Goal: Use online tool/utility: Utilize a website feature to perform a specific function

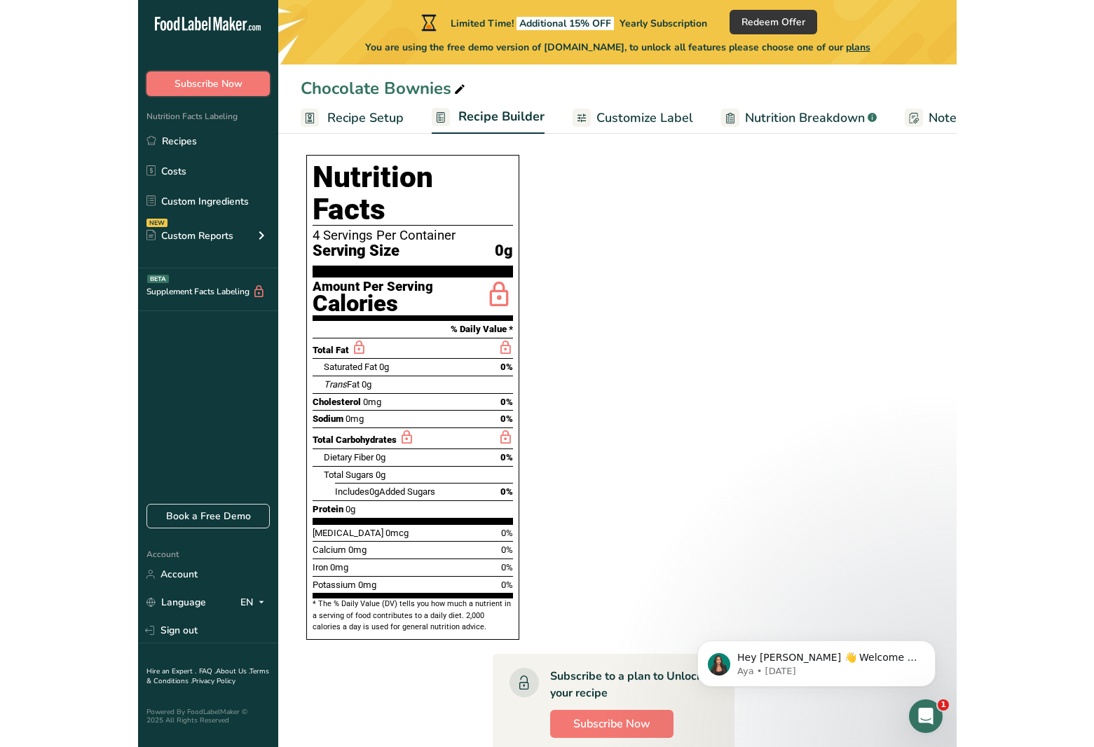
scroll to position [45, 0]
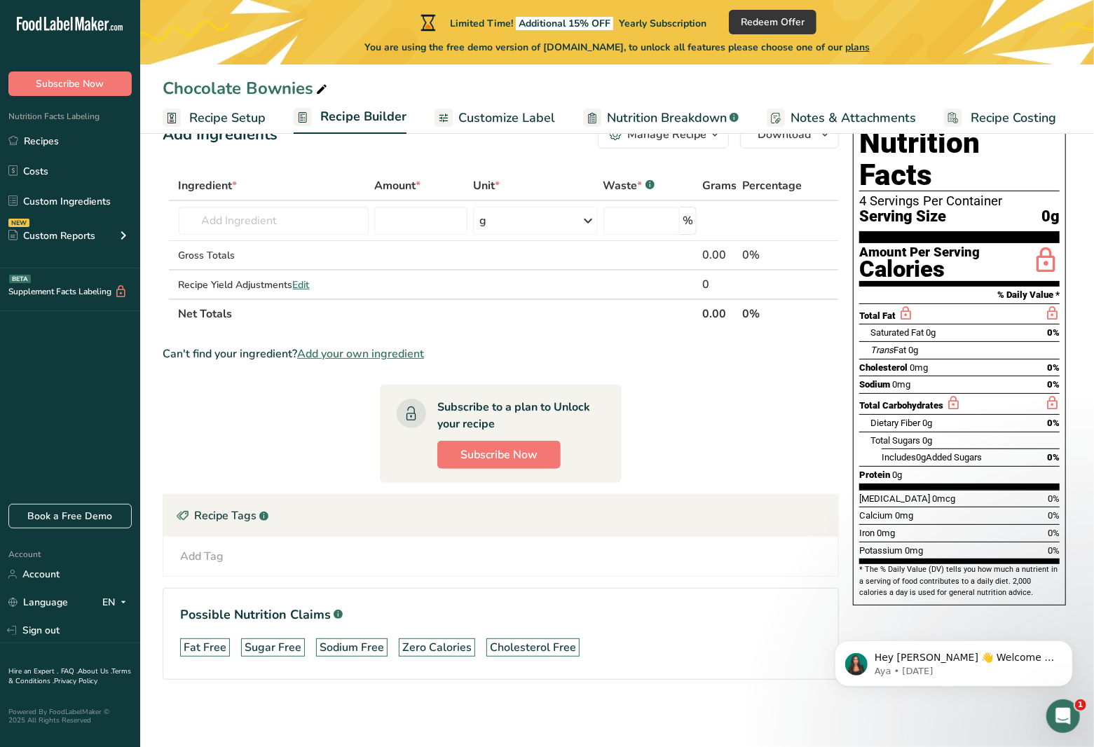
click at [517, 116] on span "Customize Label" at bounding box center [506, 118] width 97 height 19
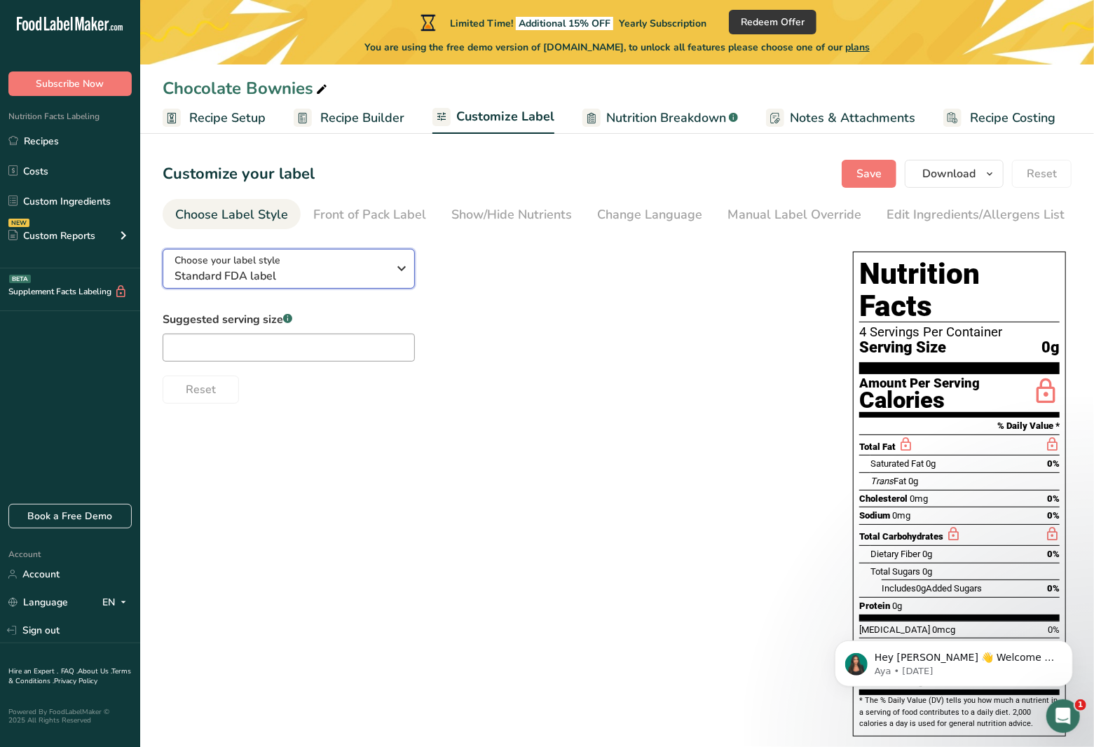
click at [329, 278] on span "Standard FDA label" at bounding box center [282, 276] width 214 height 17
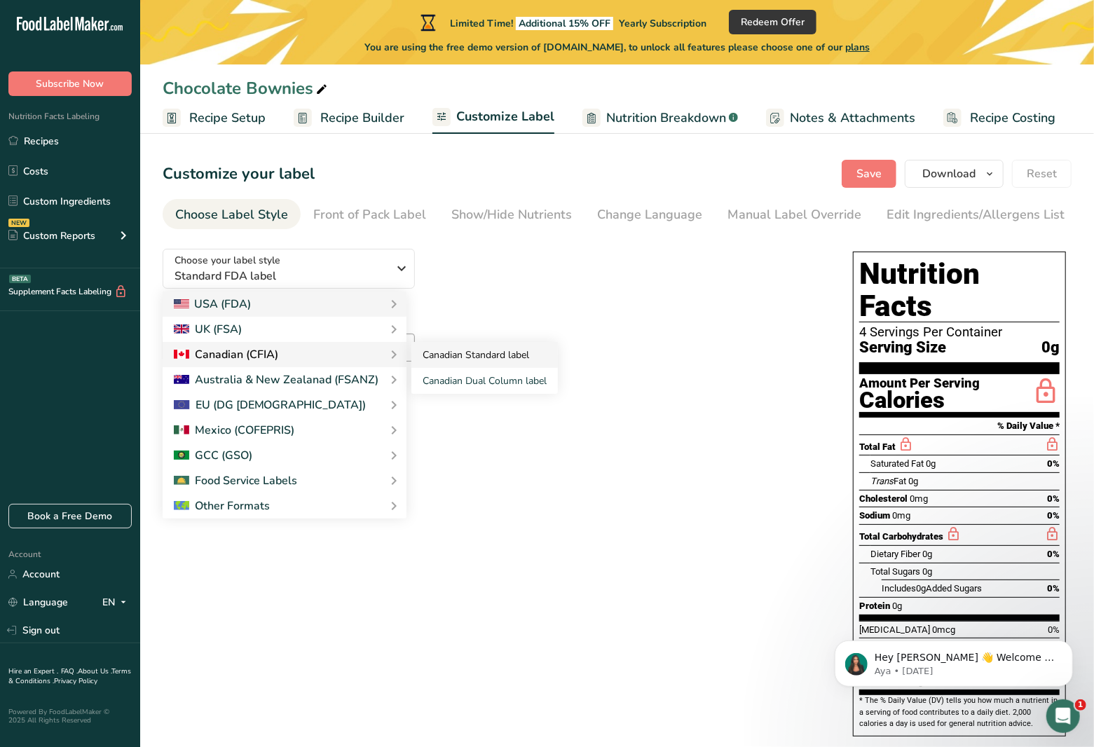
click at [441, 357] on link "Canadian Standard label" at bounding box center [484, 355] width 146 height 26
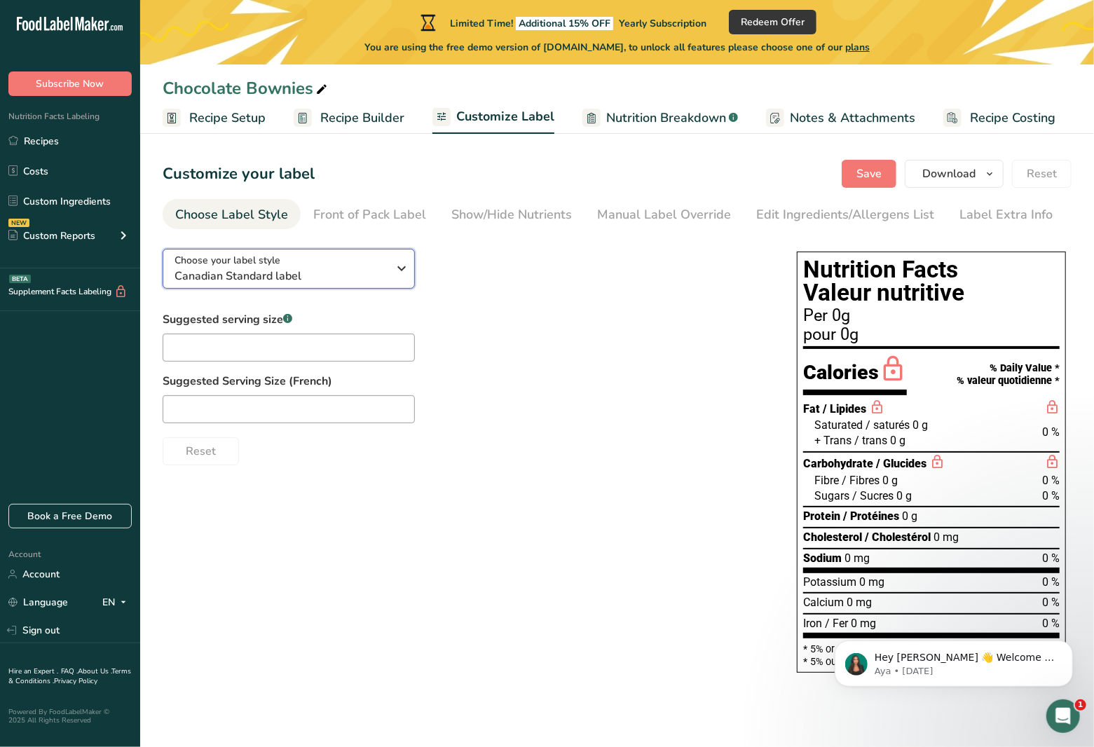
click at [395, 269] on icon "button" at bounding box center [402, 268] width 17 height 25
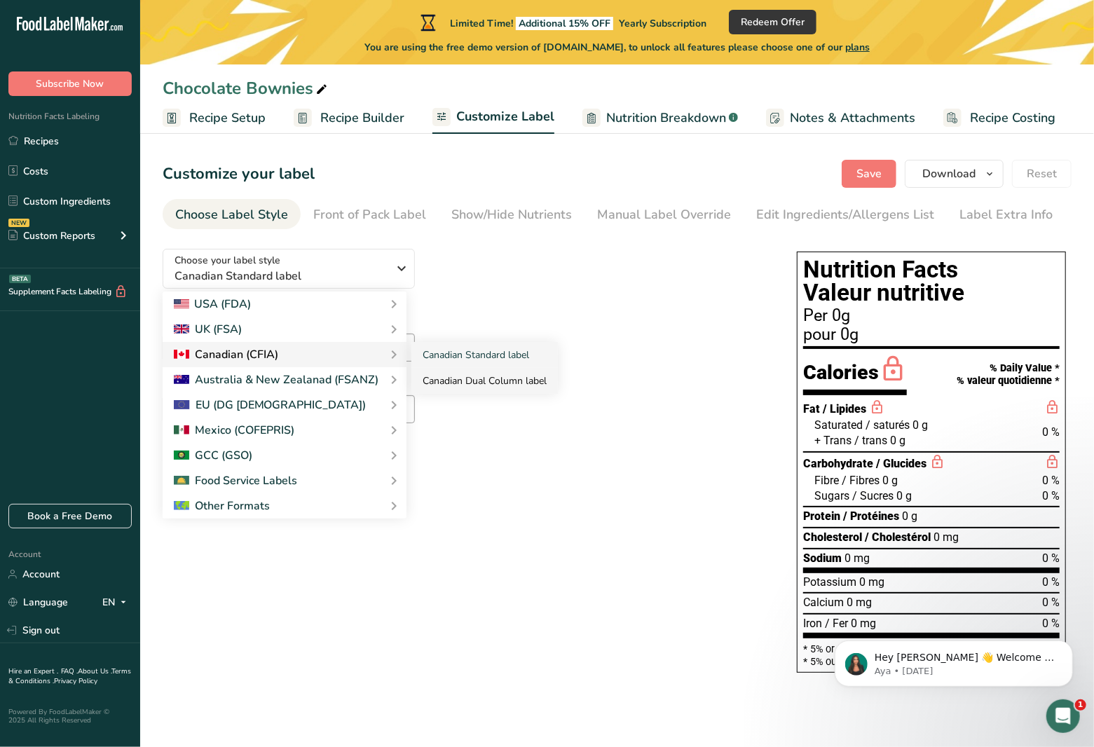
click at [457, 384] on link "Canadian Dual Column label" at bounding box center [484, 381] width 146 height 26
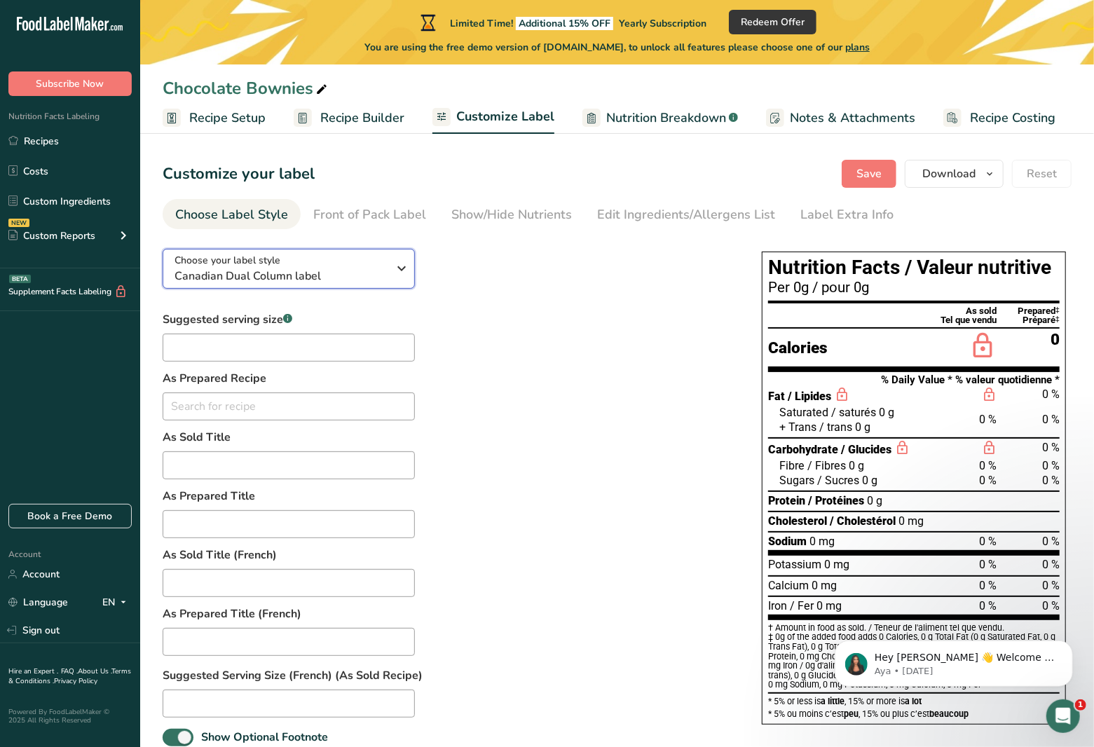
click at [411, 271] on button "Choose your label style Canadian Dual Column label" at bounding box center [289, 269] width 252 height 40
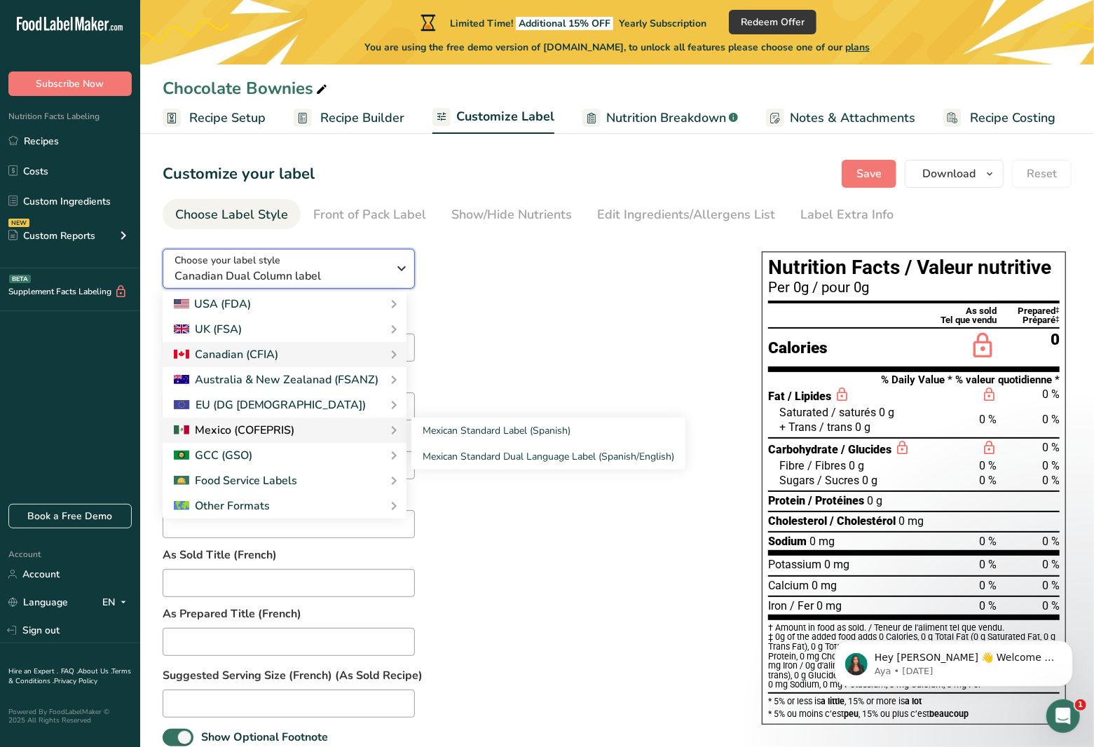
scroll to position [93, 0]
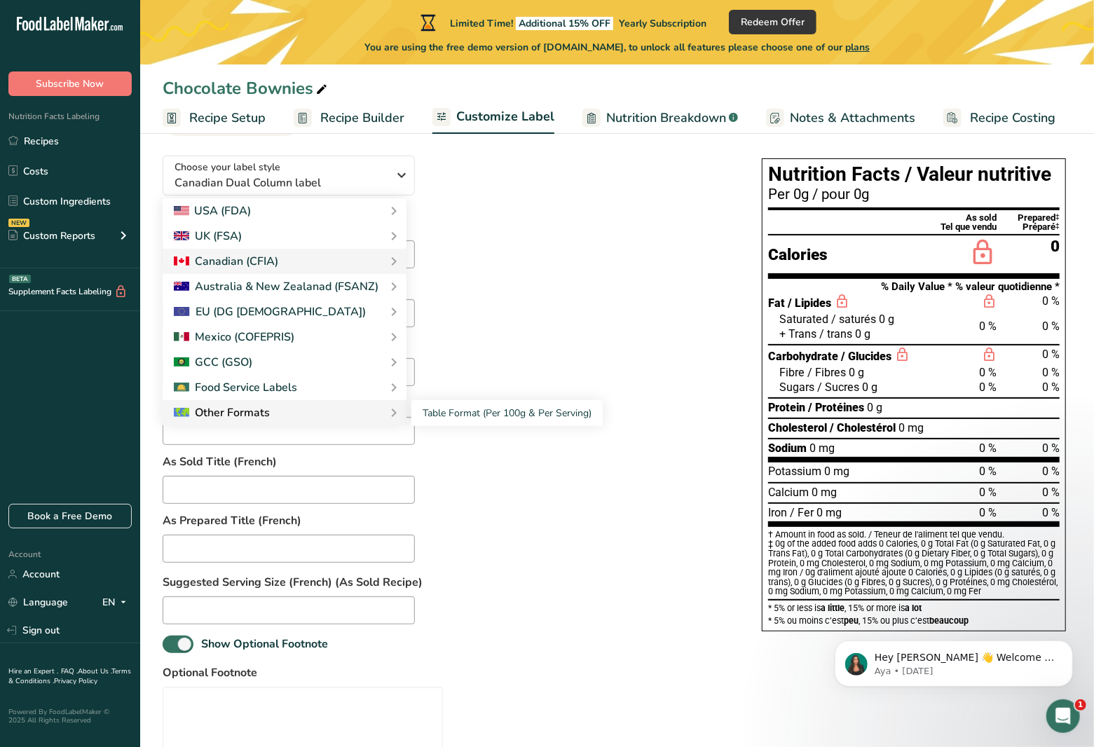
click at [335, 409] on div "Other Formats" at bounding box center [284, 412] width 221 height 17
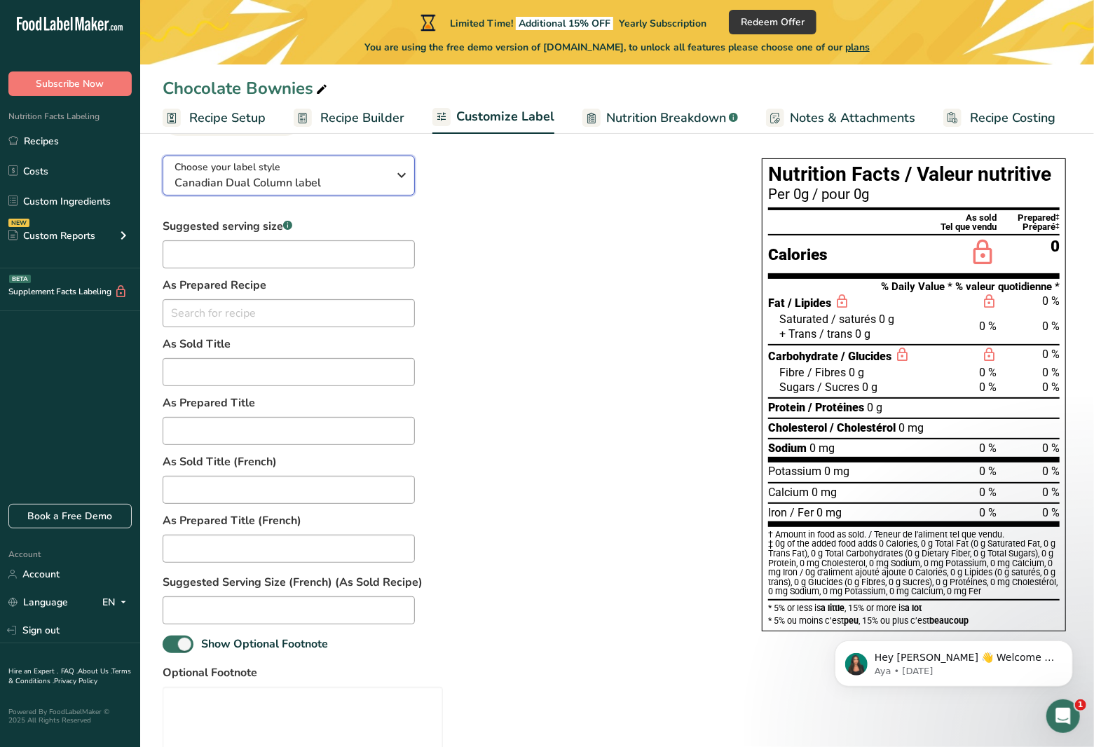
click at [394, 177] on icon "button" at bounding box center [402, 175] width 17 height 25
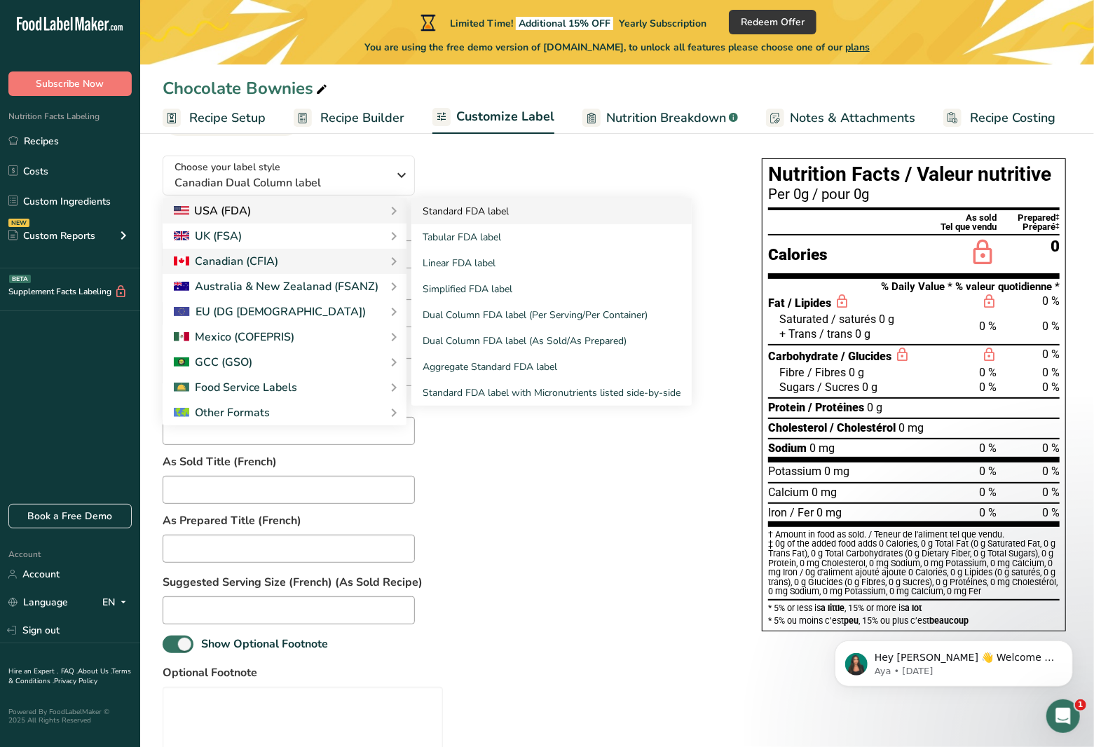
click at [461, 211] on link "Standard FDA label" at bounding box center [551, 211] width 280 height 26
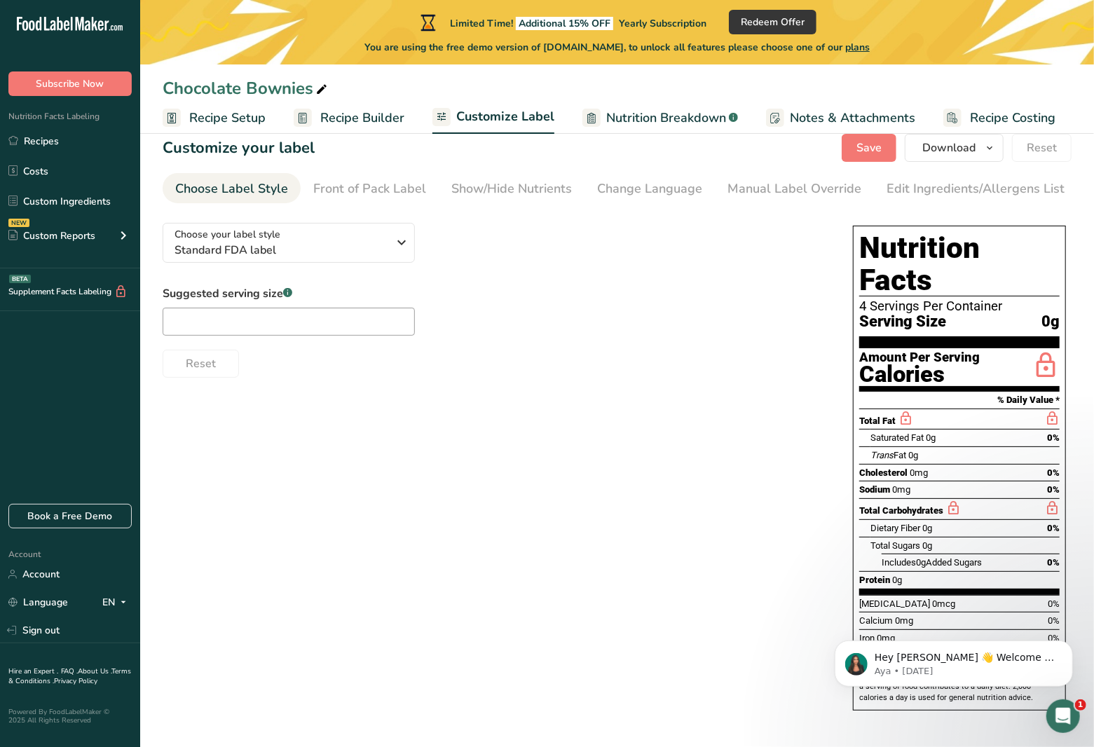
scroll to position [0, 0]
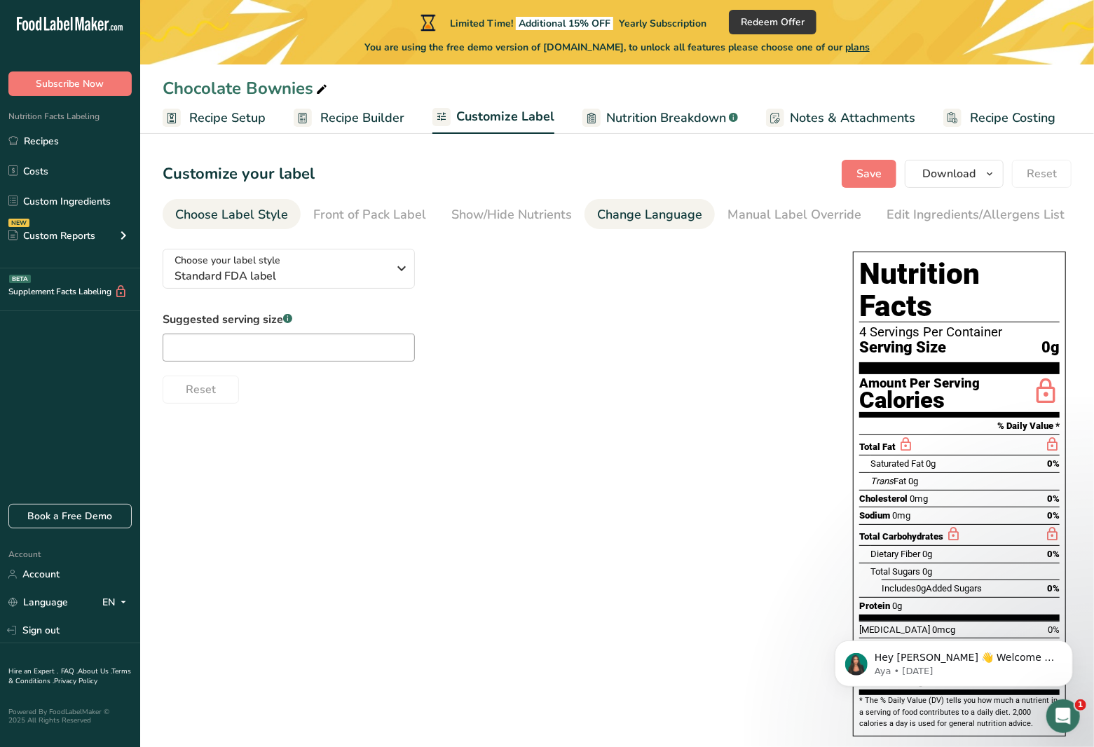
click at [635, 217] on div "Change Language" at bounding box center [649, 214] width 105 height 19
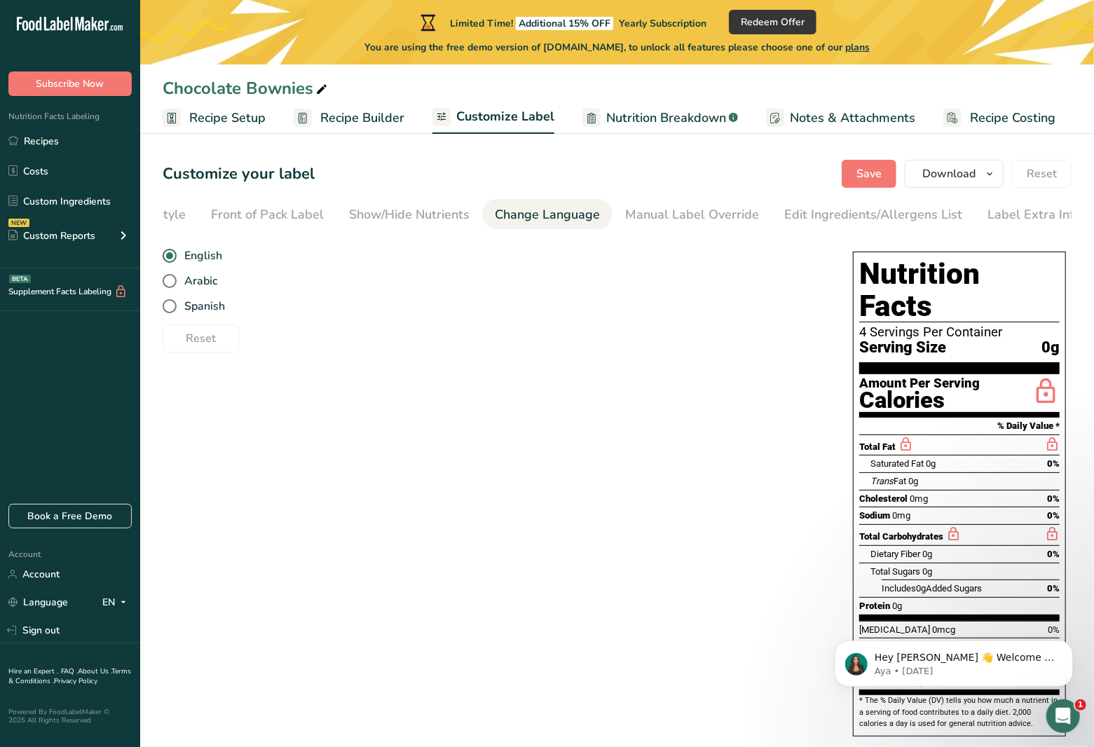
scroll to position [0, 109]
click at [172, 311] on span at bounding box center [170, 306] width 14 height 14
click at [172, 311] on input "Spanish" at bounding box center [167, 306] width 9 height 9
radio input "true"
radio input "false"
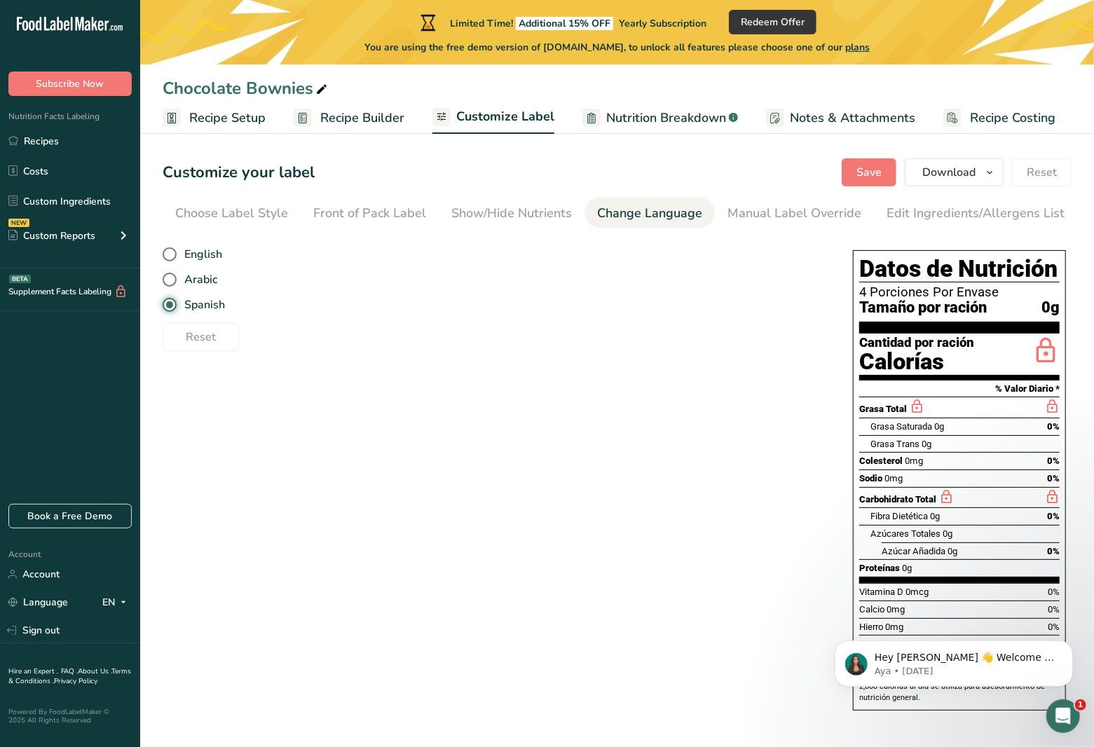
scroll to position [8, 0]
click at [382, 207] on div "Front of Pack Label" at bounding box center [369, 213] width 113 height 19
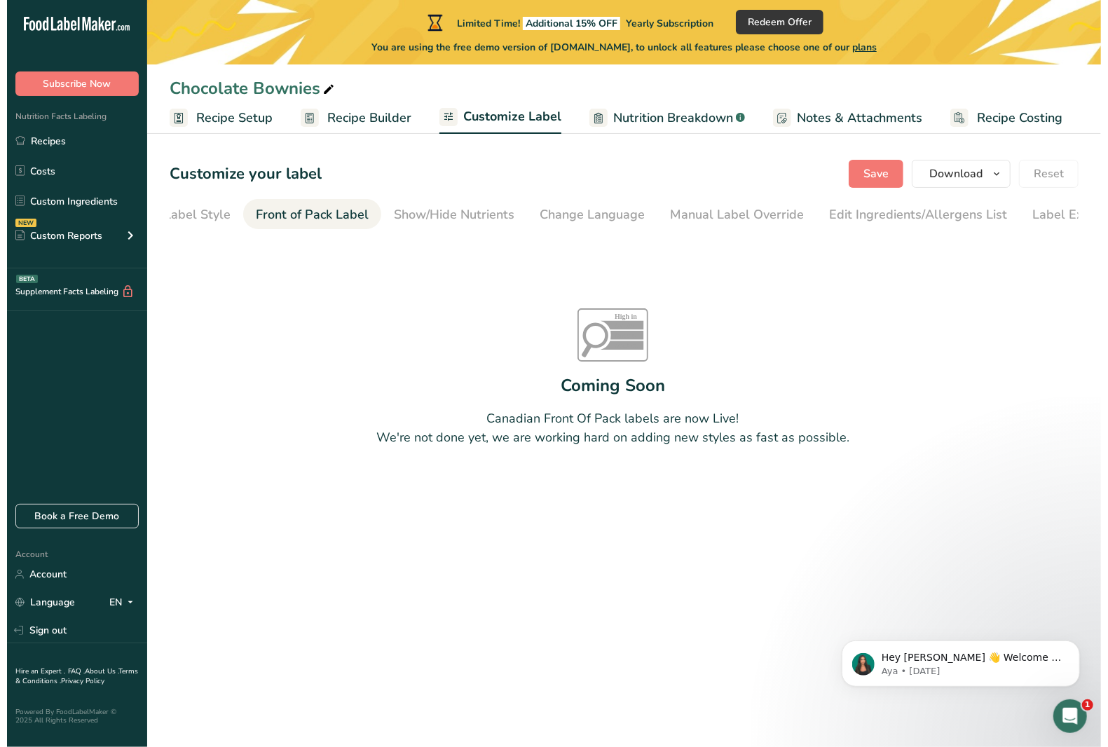
scroll to position [0, 109]
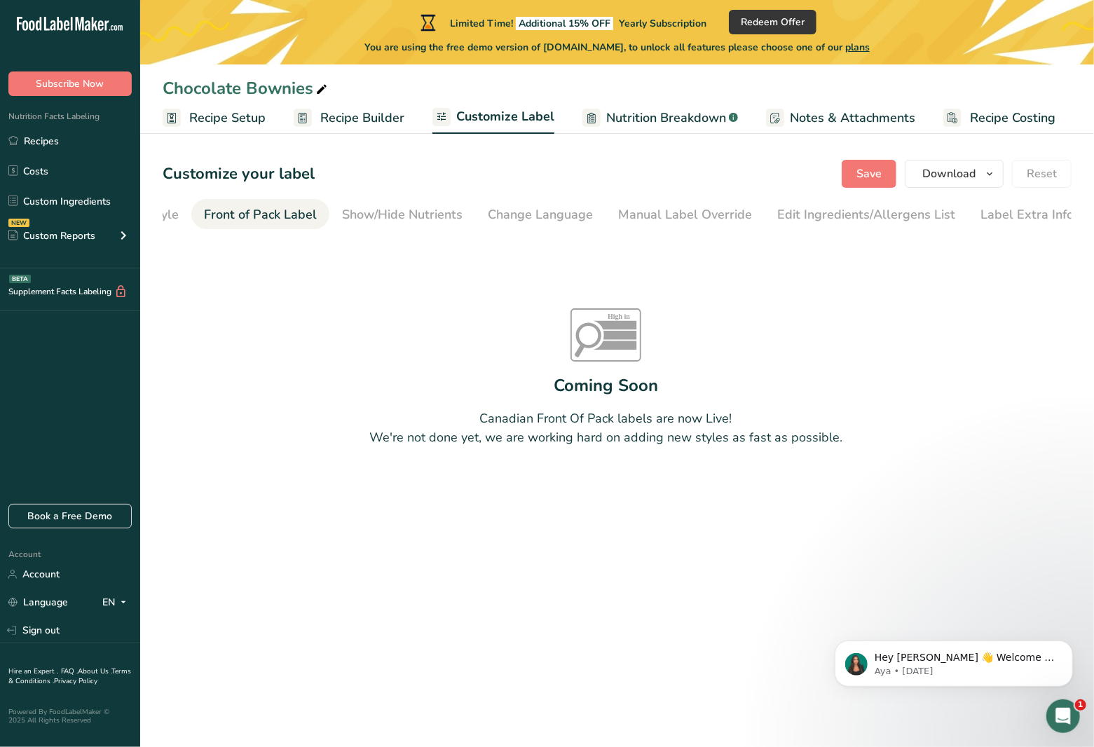
click at [491, 115] on span "Customize Label" at bounding box center [505, 116] width 98 height 19
click at [381, 119] on span "Recipe Builder" at bounding box center [362, 118] width 84 height 19
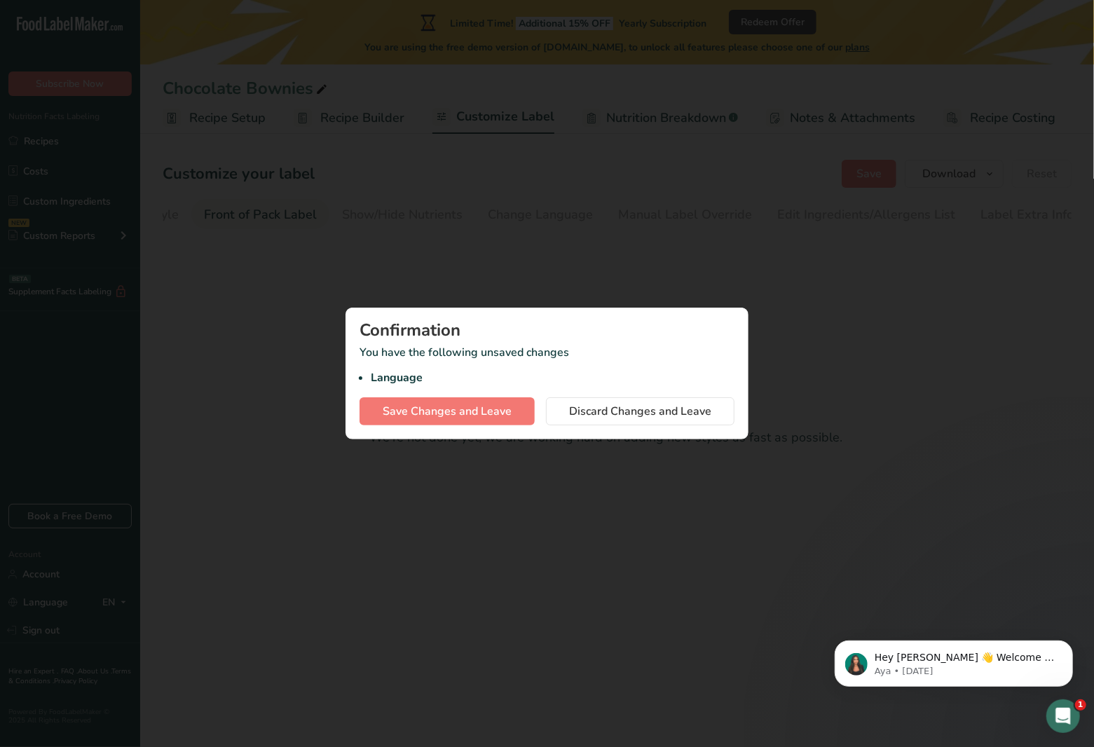
scroll to position [0, 95]
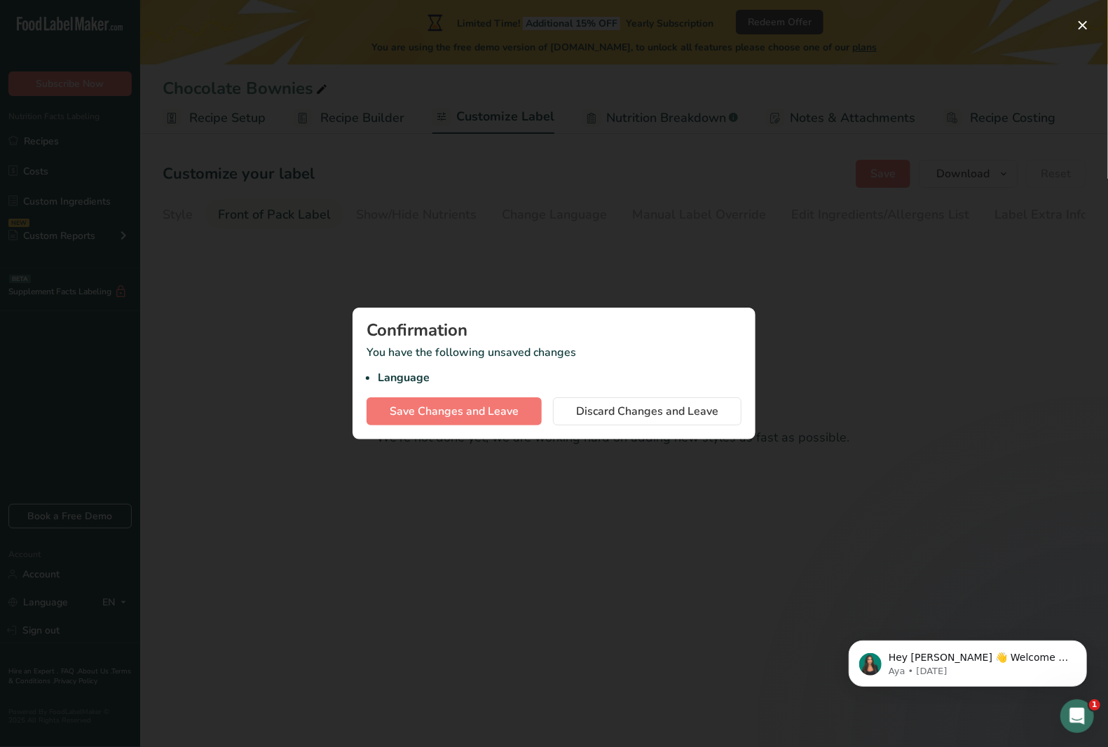
click at [813, 402] on div at bounding box center [554, 373] width 1108 height 747
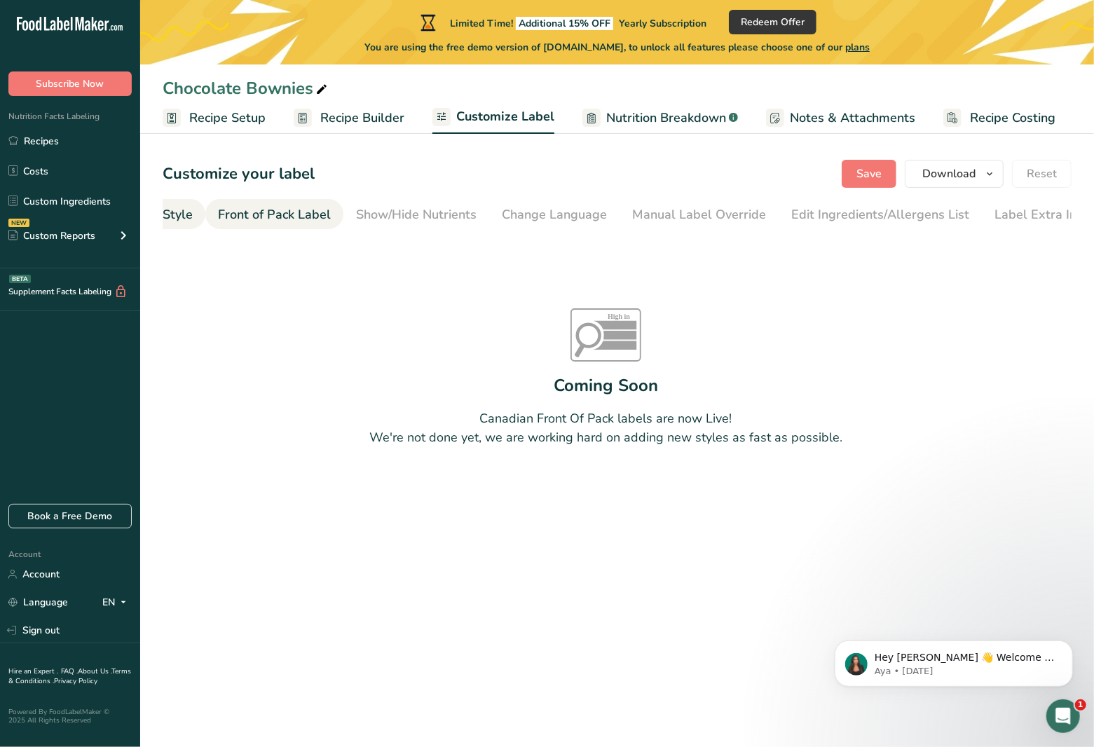
click at [175, 214] on div "Choose Label Style" at bounding box center [136, 214] width 113 height 19
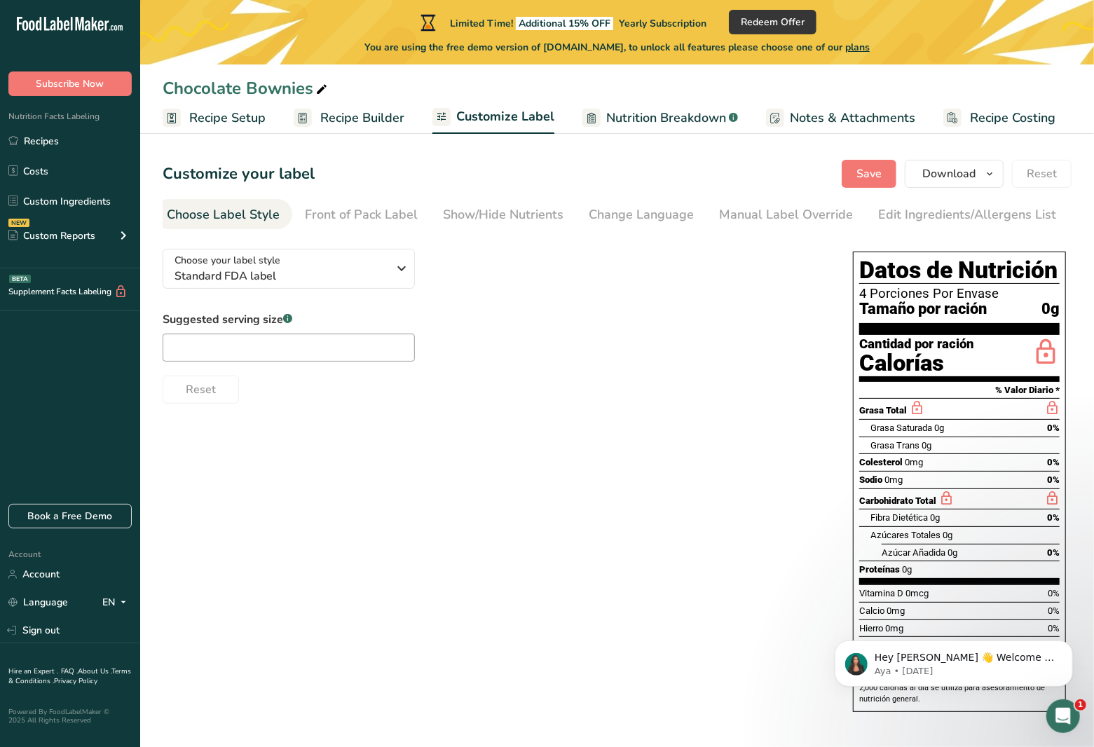
scroll to position [0, 0]
click at [261, 279] on span "Standard FDA label" at bounding box center [282, 276] width 214 height 17
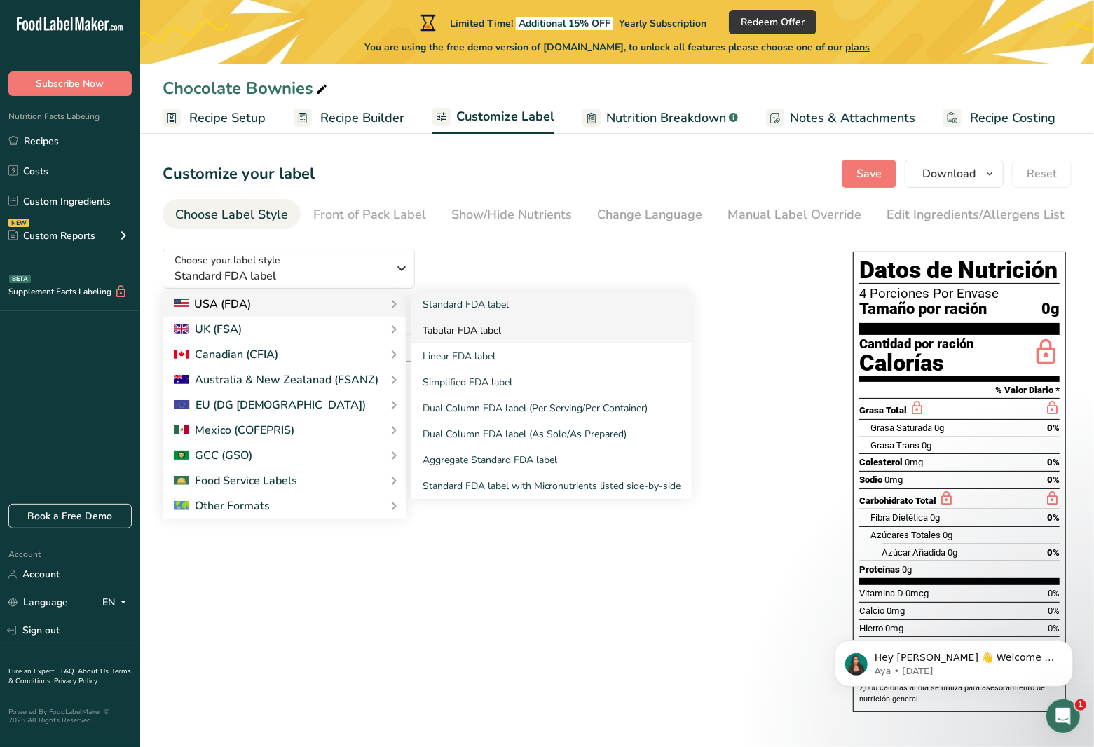
click at [460, 321] on link "Tabular FDA label" at bounding box center [551, 331] width 280 height 26
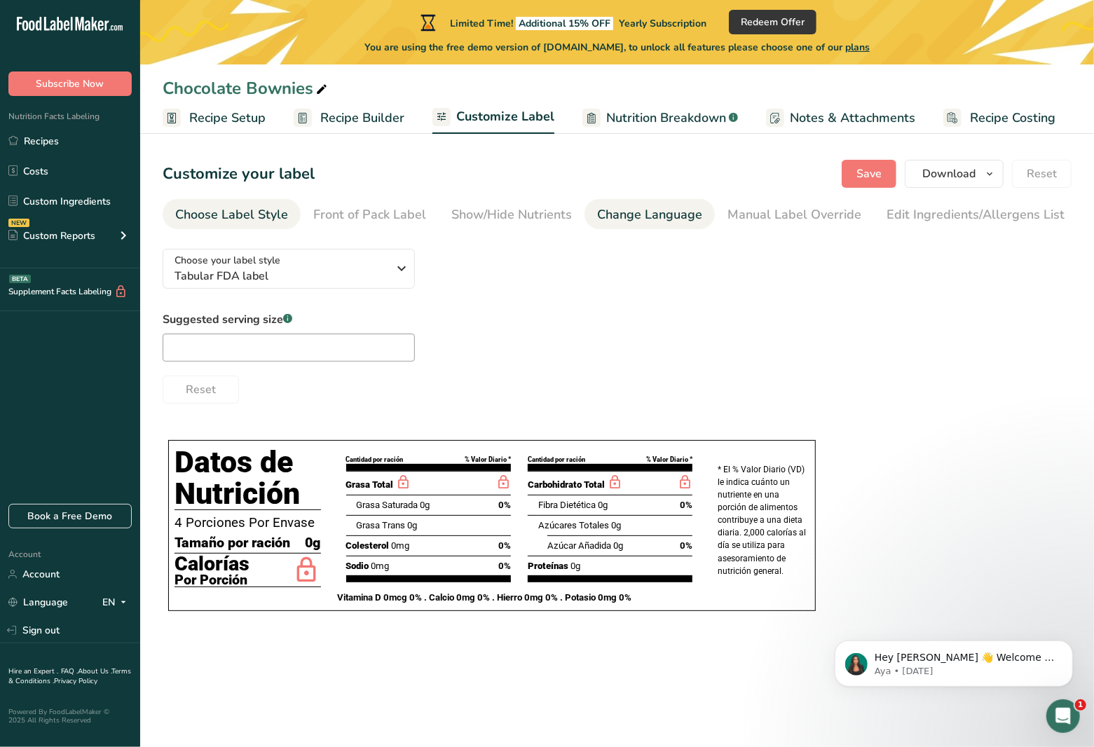
click at [620, 216] on div "Change Language" at bounding box center [649, 214] width 105 height 19
